Goal: Information Seeking & Learning: Learn about a topic

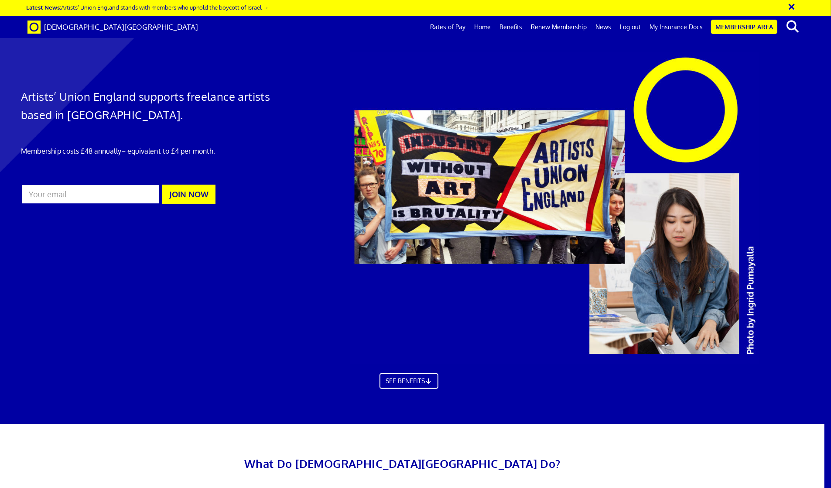
scroll to position [908, 13]
click at [636, 21] on link "Log out" at bounding box center [631, 27] width 30 height 22
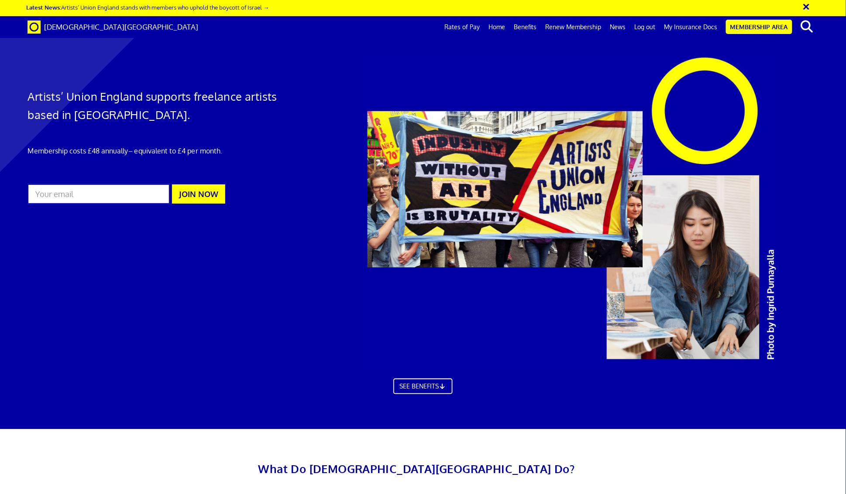
scroll to position [0, 14]
click at [166, 10] on link "Latest News: Artists’ Union England stands with members who uphold the boycott …" at bounding box center [147, 6] width 243 height 7
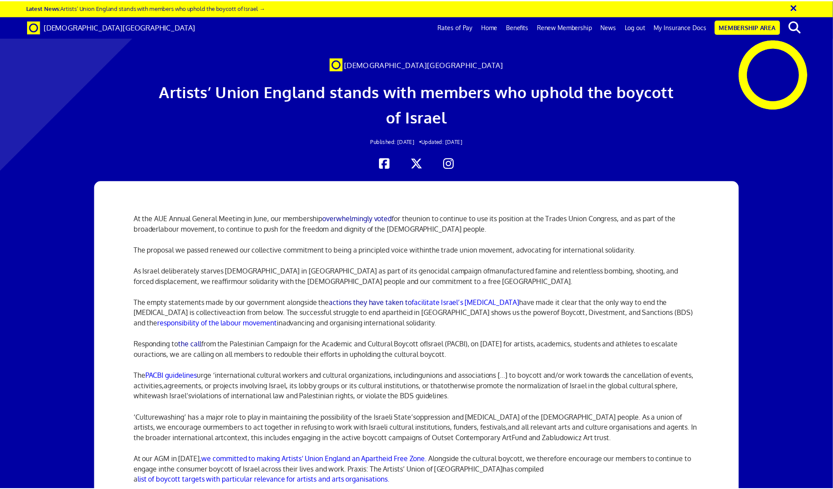
scroll to position [0, 13]
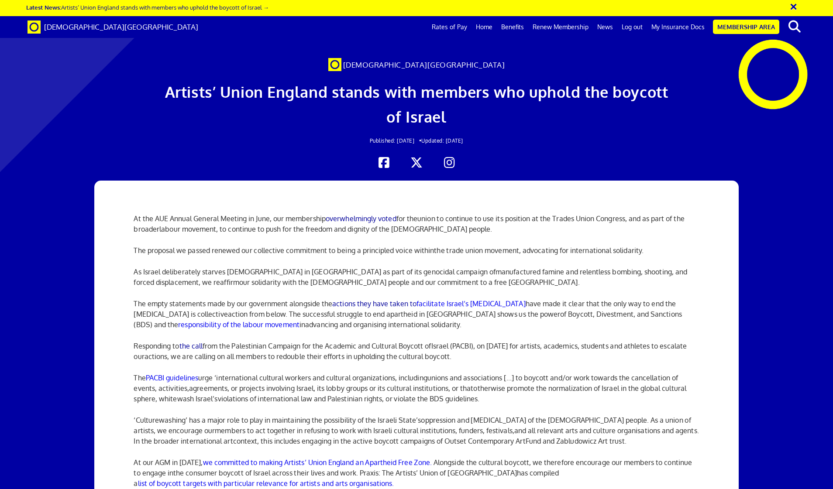
scroll to position [1658, 0]
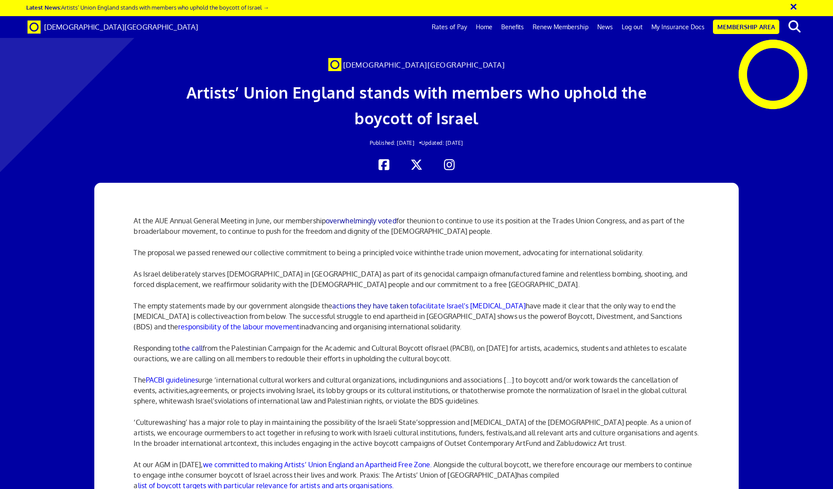
scroll to position [0, 13]
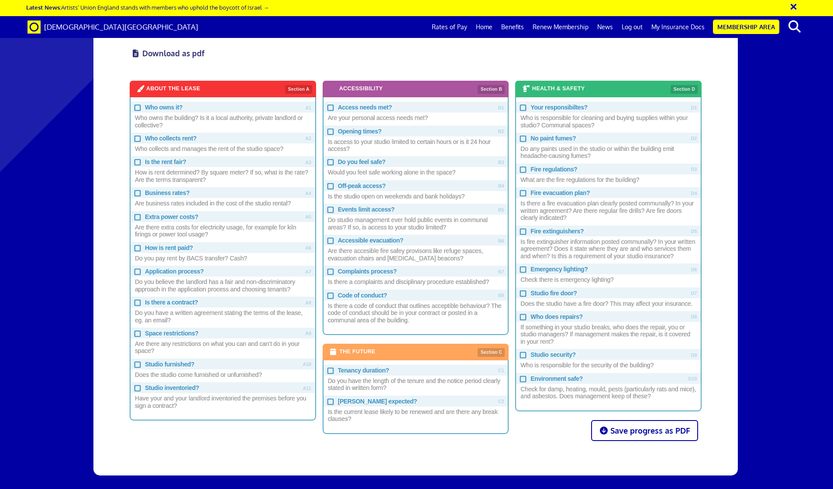
scroll to position [458, 0]
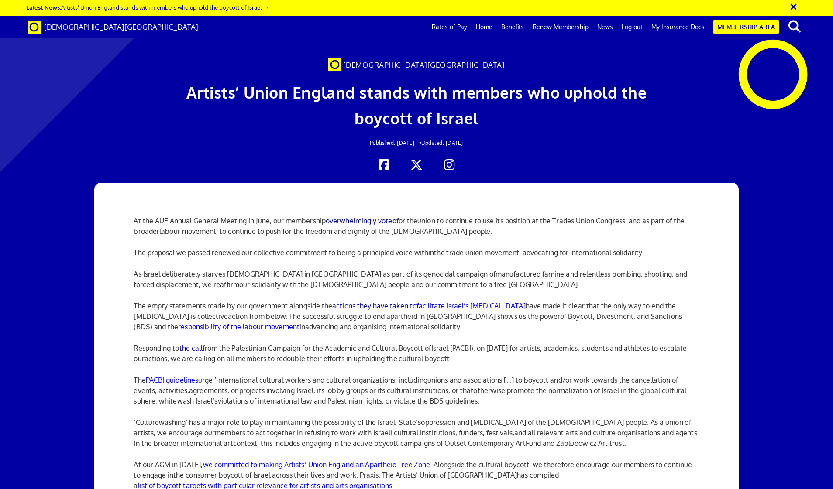
click at [517, 28] on link "Benefits" at bounding box center [512, 27] width 31 height 22
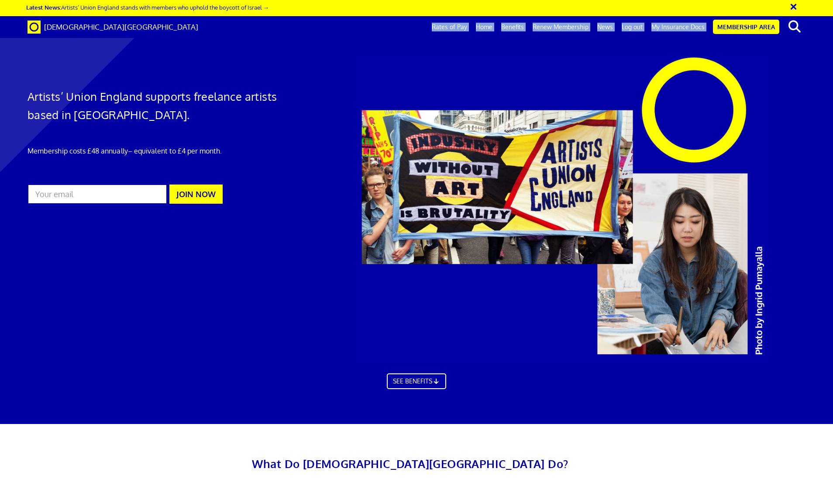
drag, startPoint x: 410, startPoint y: 28, endPoint x: 440, endPoint y: 19, distance: 31.5
click at [442, 21] on div "[DEMOGRAPHIC_DATA][GEOGRAPHIC_DATA] Rates of Pay Home Benefits AUE Represents E…" at bounding box center [416, 27] width 791 height 22
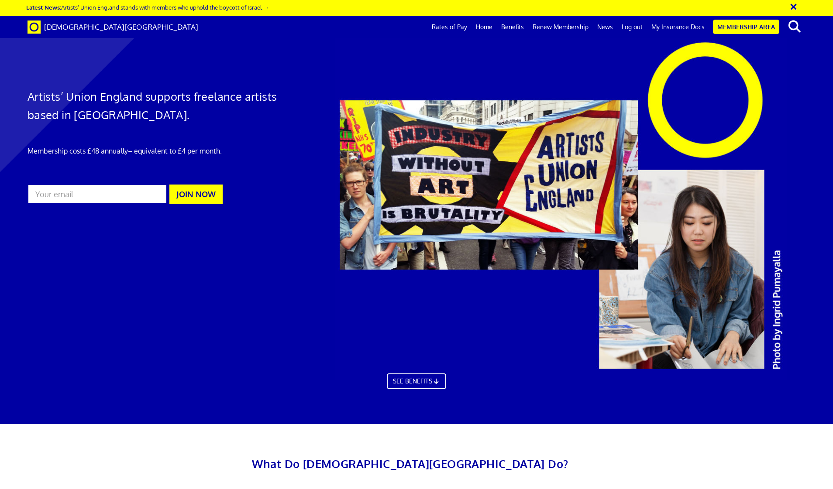
click at [716, 74] on div at bounding box center [580, 209] width 507 height 344
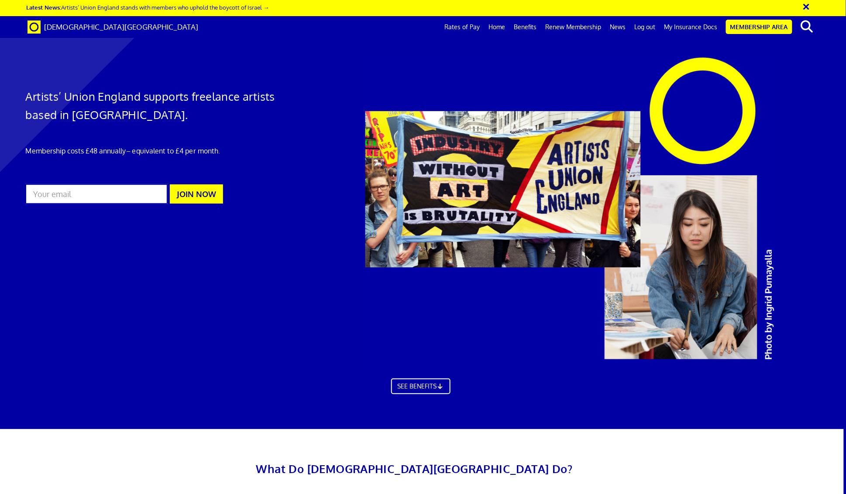
scroll to position [2711, 2]
